Goal: Information Seeking & Learning: Check status

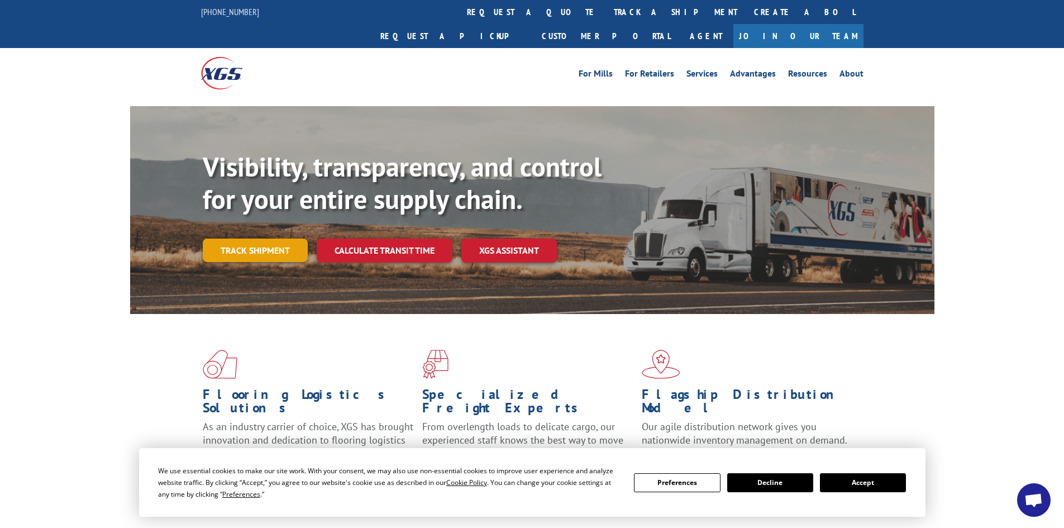
click at [267, 239] on link "Track shipment" at bounding box center [255, 250] width 105 height 23
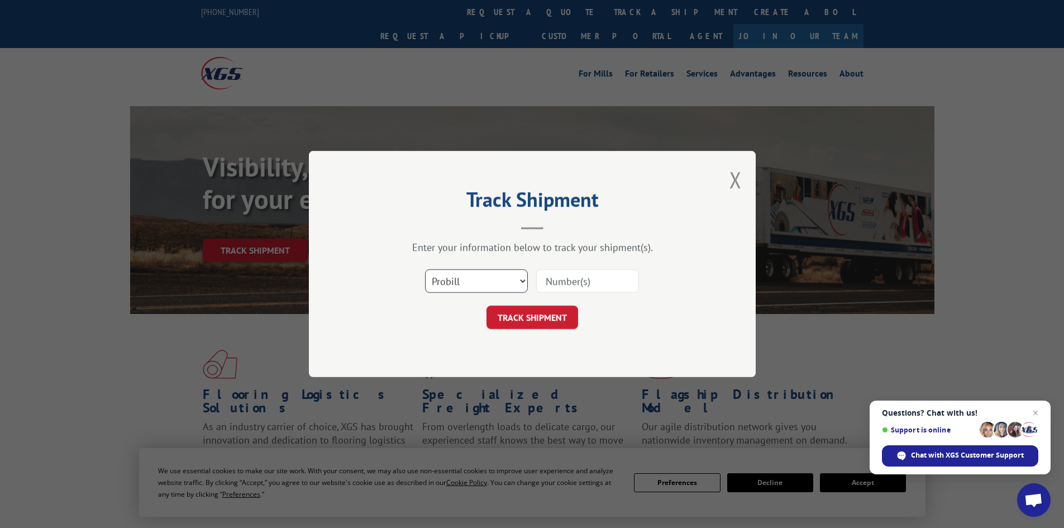
click at [453, 287] on select "Select category... Probill BOL PO" at bounding box center [476, 280] width 103 height 23
select select "bol"
click at [425, 269] on select "Select category... Probill BOL PO" at bounding box center [476, 280] width 103 height 23
paste input "468958"
type input "468958"
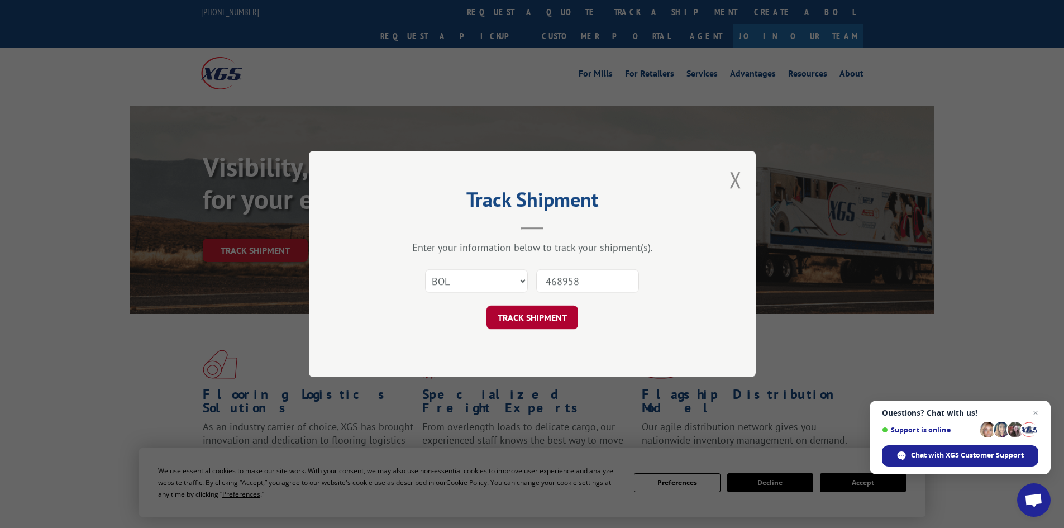
click at [539, 319] on button "TRACK SHIPMENT" at bounding box center [533, 317] width 92 height 23
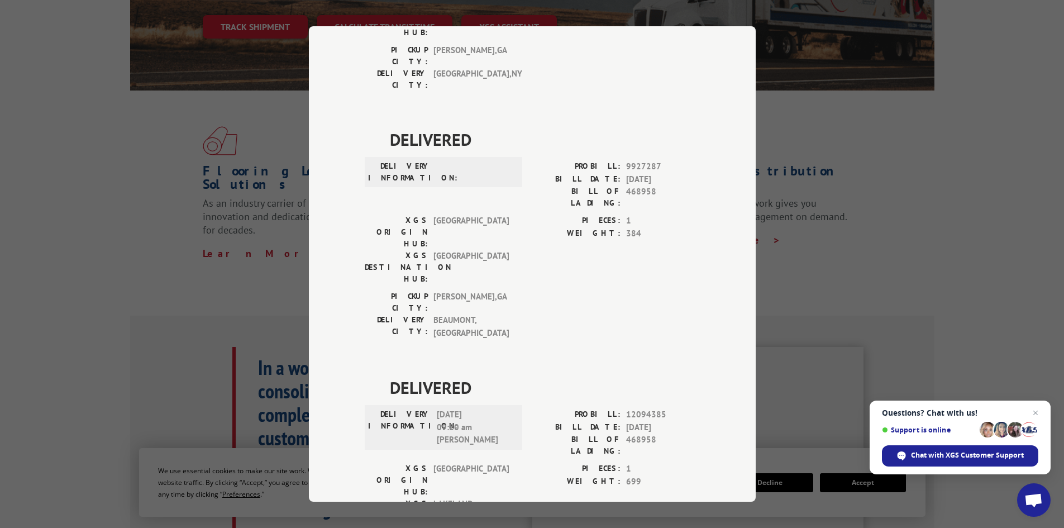
scroll to position [707, 0]
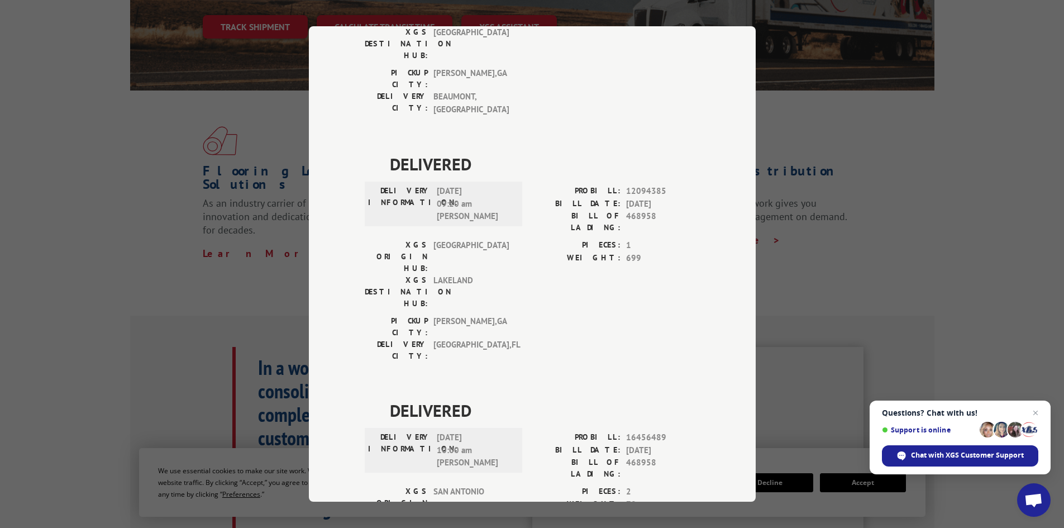
click at [883, 234] on div "Track Shipment DELIVERED DELIVERY INFORMATION: PROBILL: 9308581 BILL DATE: 08/2…" at bounding box center [532, 264] width 1064 height 528
click at [863, 159] on div "Track Shipment DELIVERED DELIVERY INFORMATION: PROBILL: 9308581 BILL DATE: 08/2…" at bounding box center [532, 264] width 1064 height 528
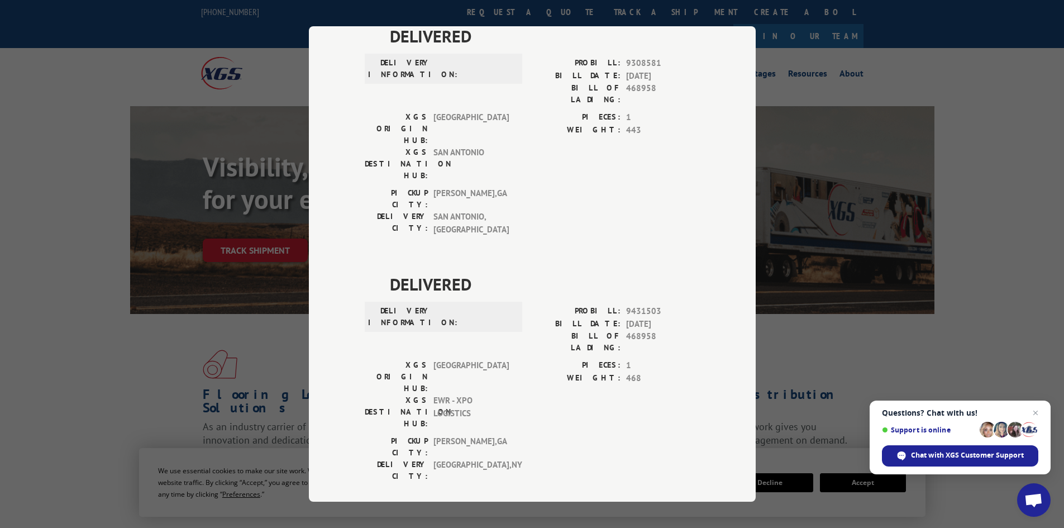
scroll to position [0, 0]
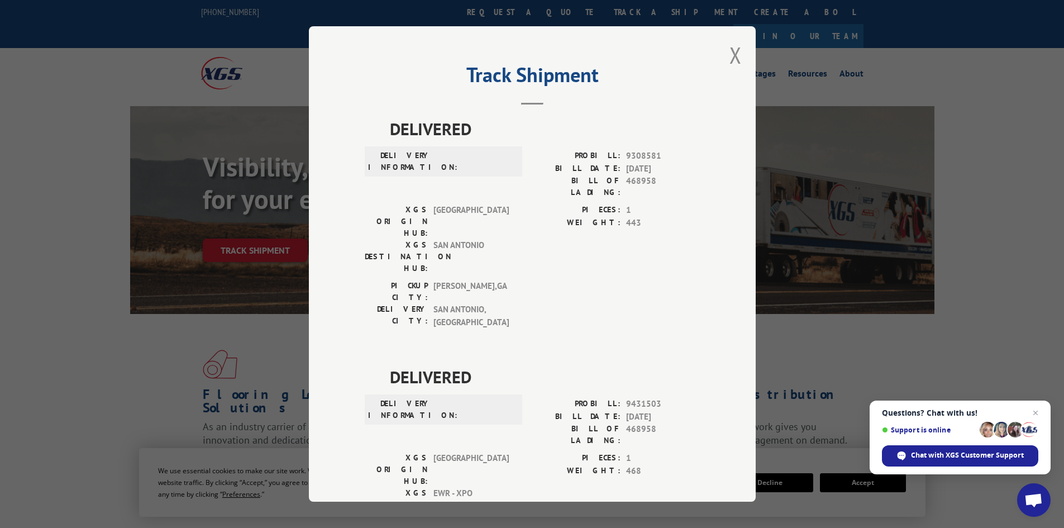
click at [737, 56] on div "Track Shipment DELIVERED DELIVERY INFORMATION: PROBILL: 9308581 BILL DATE: 08/2…" at bounding box center [532, 263] width 447 height 475
click at [735, 56] on button "Close modal" at bounding box center [736, 55] width 12 height 30
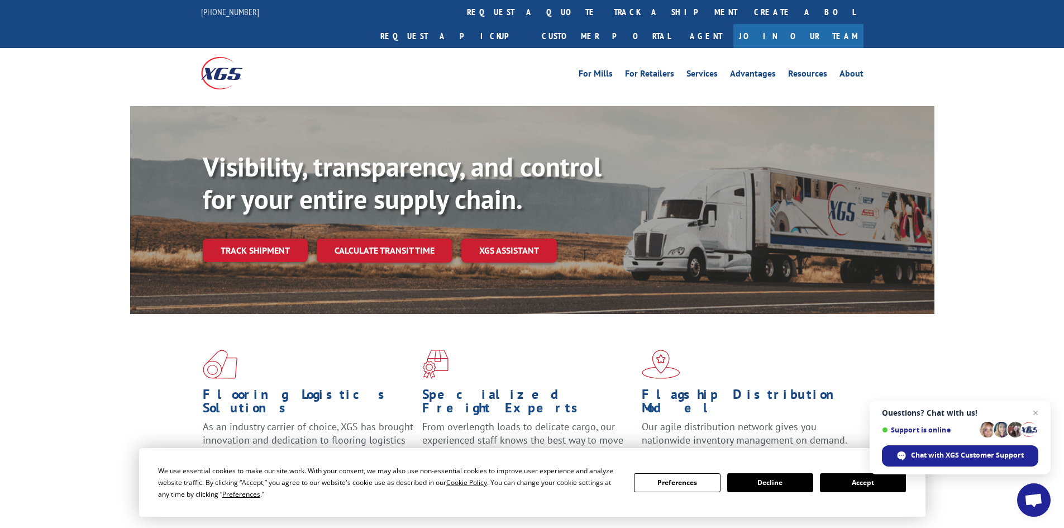
click at [224, 239] on link "Track shipment" at bounding box center [255, 250] width 105 height 23
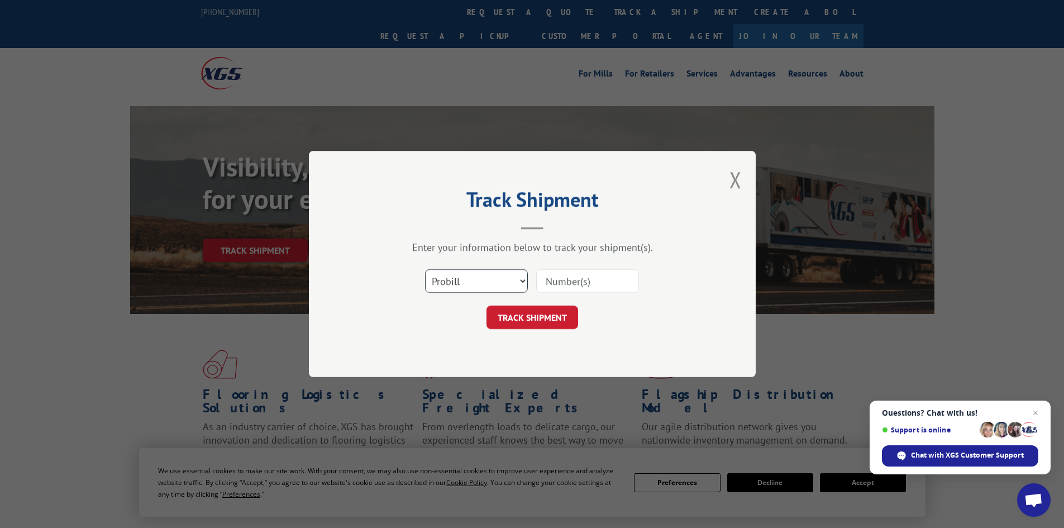
click at [491, 275] on select "Select category... Probill BOL PO" at bounding box center [476, 280] width 103 height 23
select select "bol"
click at [425, 269] on select "Select category... Probill BOL PO" at bounding box center [476, 280] width 103 height 23
paste input "5495310"
type input "5495310"
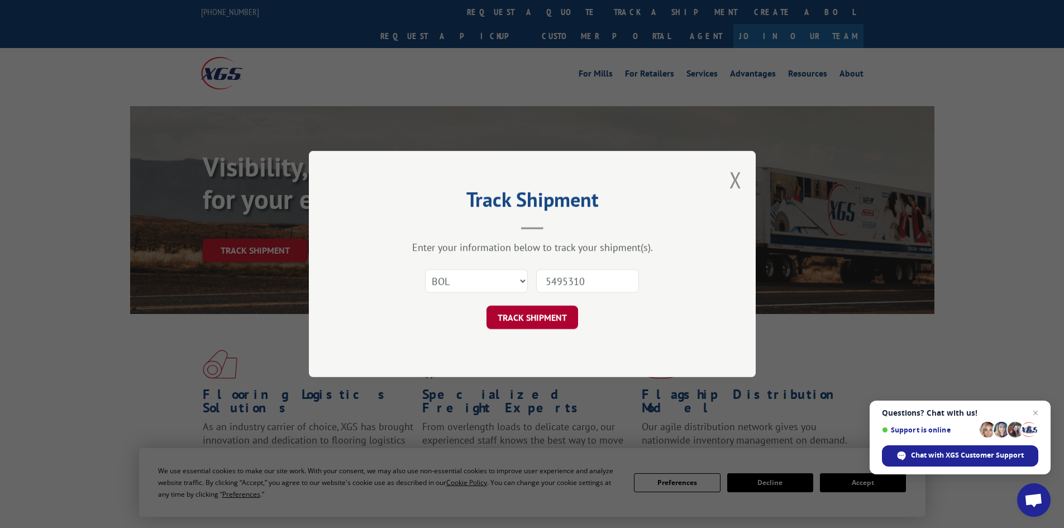
click at [526, 316] on button "TRACK SHIPMENT" at bounding box center [533, 317] width 92 height 23
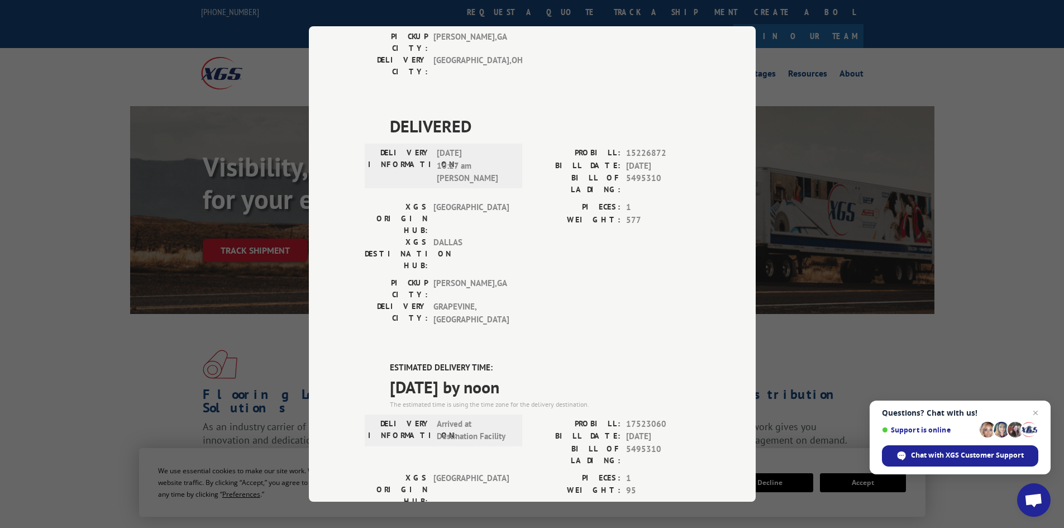
scroll to position [279, 0]
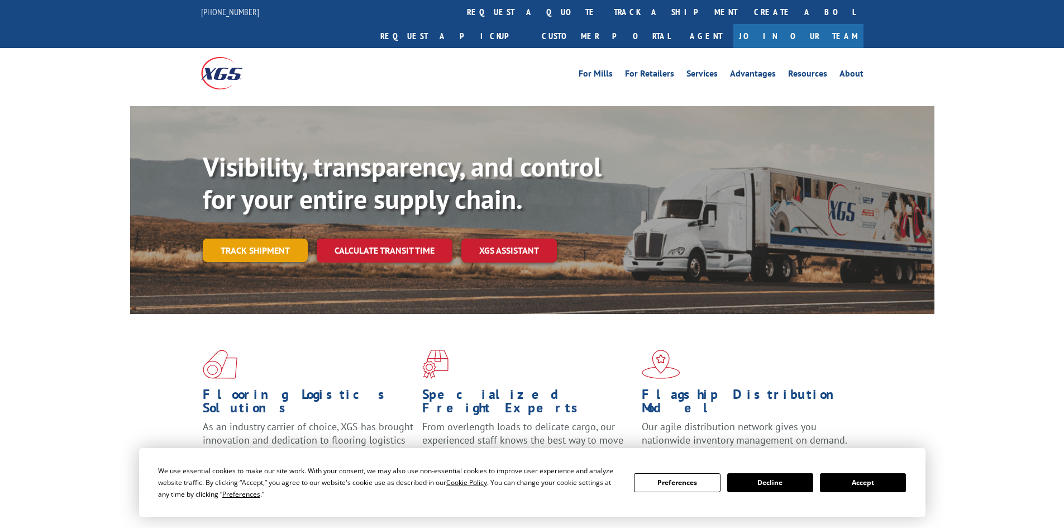
click at [256, 239] on link "Track shipment" at bounding box center [255, 250] width 105 height 23
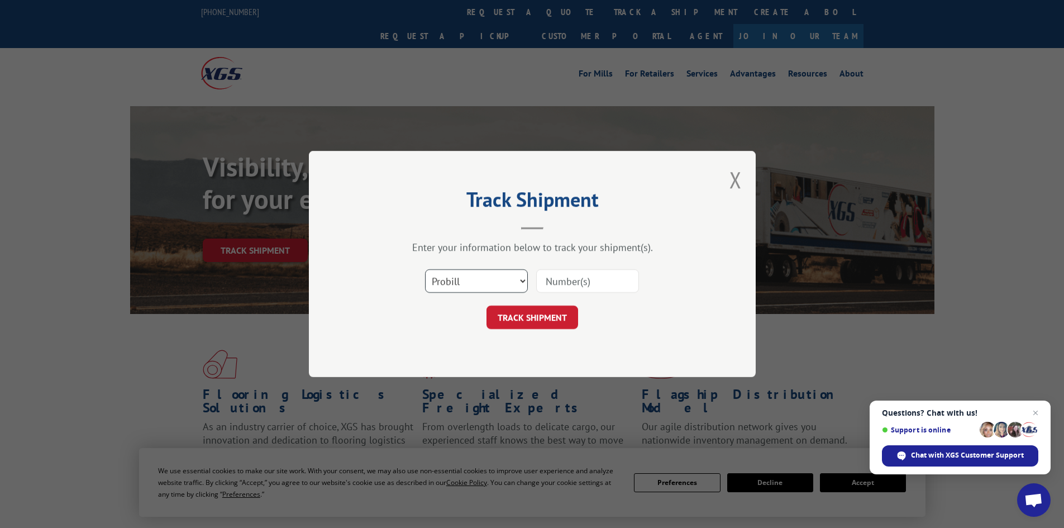
click at [479, 291] on select "Select category... Probill BOL PO" at bounding box center [476, 280] width 103 height 23
select select "bol"
click at [425, 269] on select "Select category... Probill BOL PO" at bounding box center [476, 280] width 103 height 23
paste input "7067671"
type input "7067671"
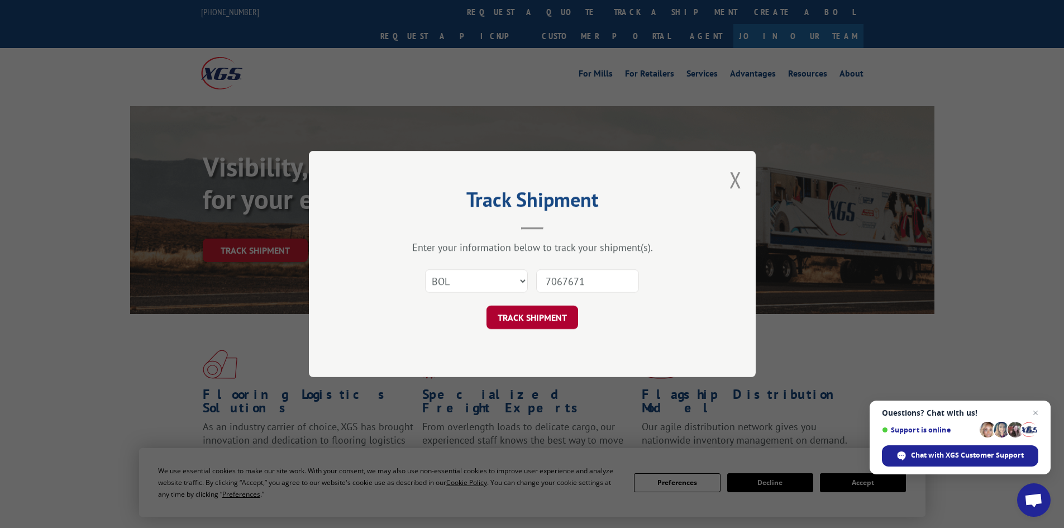
click at [544, 317] on button "TRACK SHIPMENT" at bounding box center [533, 317] width 92 height 23
